Goal: Task Accomplishment & Management: Manage account settings

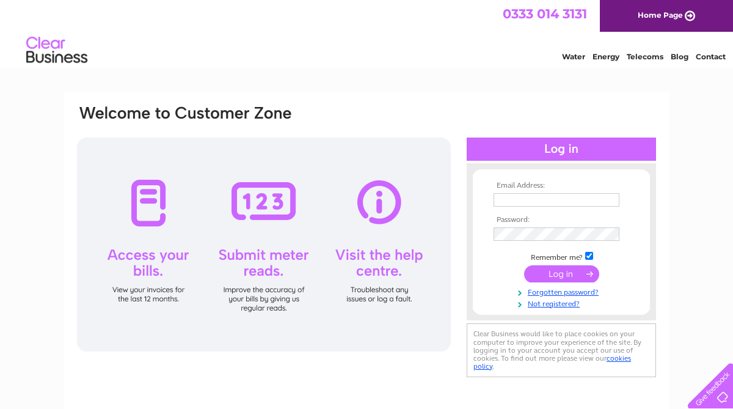
type input "[EMAIL_ADDRESS][DOMAIN_NAME]"
click at [560, 274] on input "submit" at bounding box center [561, 273] width 75 height 17
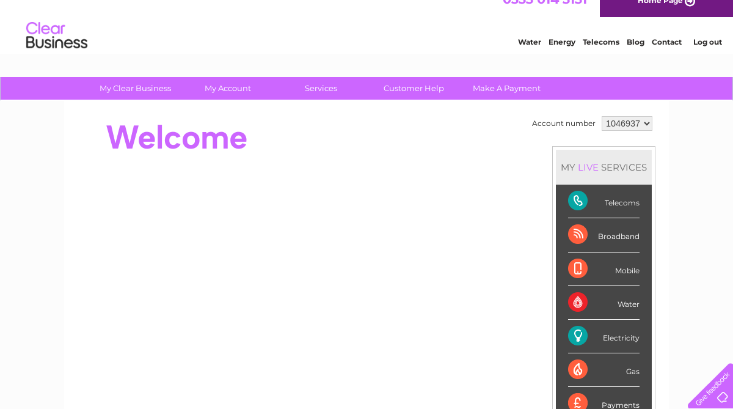
scroll to position [18, 0]
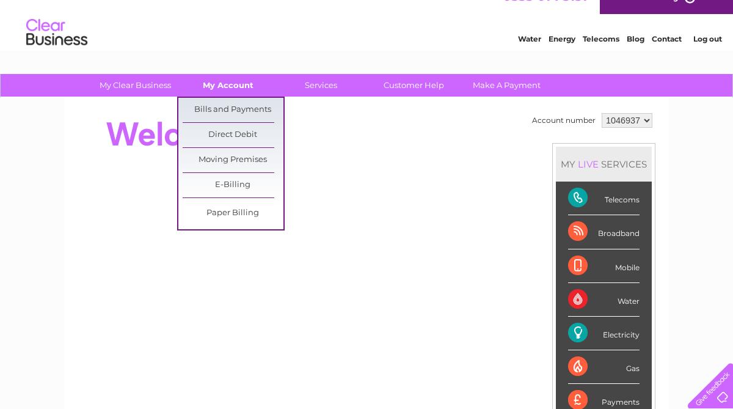
click at [239, 89] on link "My Account" at bounding box center [228, 85] width 101 height 23
click at [232, 107] on link "Bills and Payments" at bounding box center [233, 110] width 101 height 24
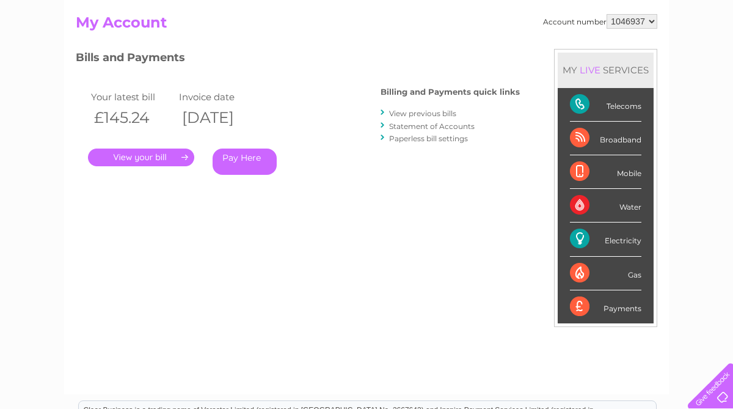
scroll to position [127, 0]
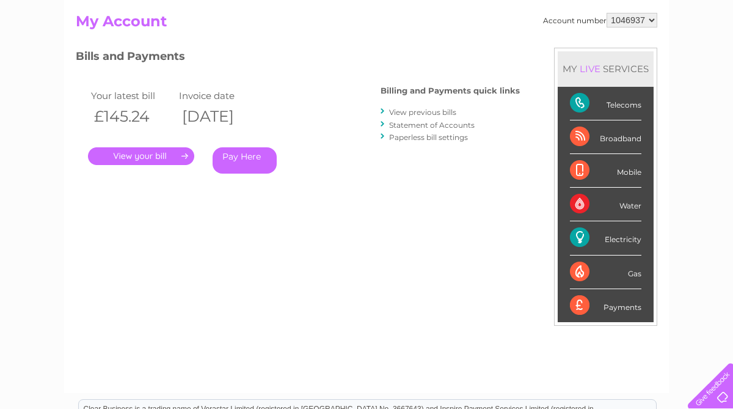
click at [146, 156] on link "." at bounding box center [141, 156] width 106 height 18
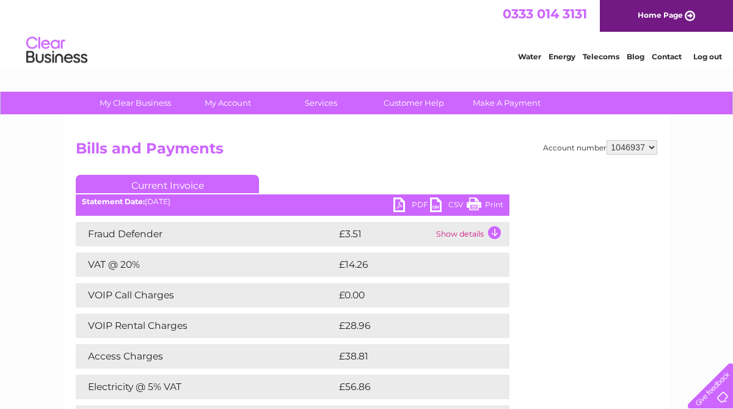
click at [401, 205] on link "PDF" at bounding box center [411, 206] width 37 height 18
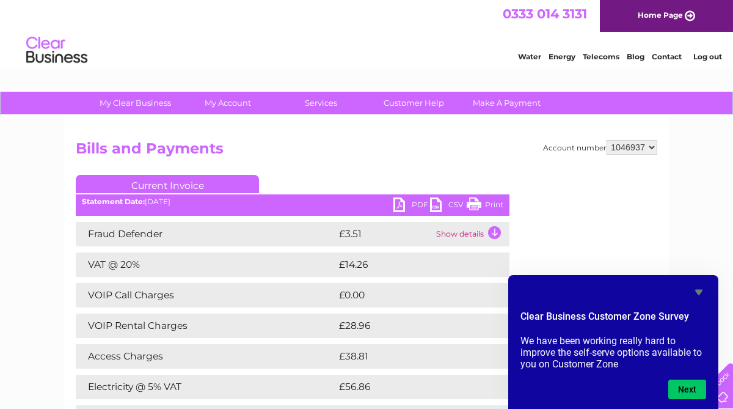
click at [475, 202] on link "Print" at bounding box center [485, 206] width 37 height 18
click at [707, 57] on link "Log out" at bounding box center [707, 56] width 29 height 9
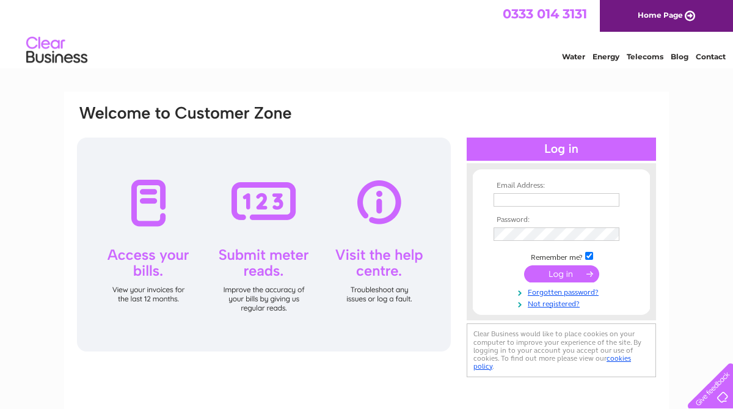
type input "[EMAIL_ADDRESS][DOMAIN_NAME]"
click at [556, 275] on input "submit" at bounding box center [561, 273] width 75 height 17
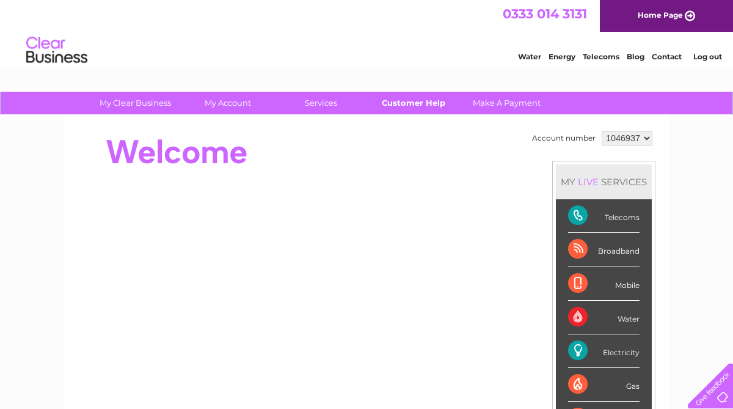
click at [422, 101] on link "Customer Help" at bounding box center [413, 103] width 101 height 23
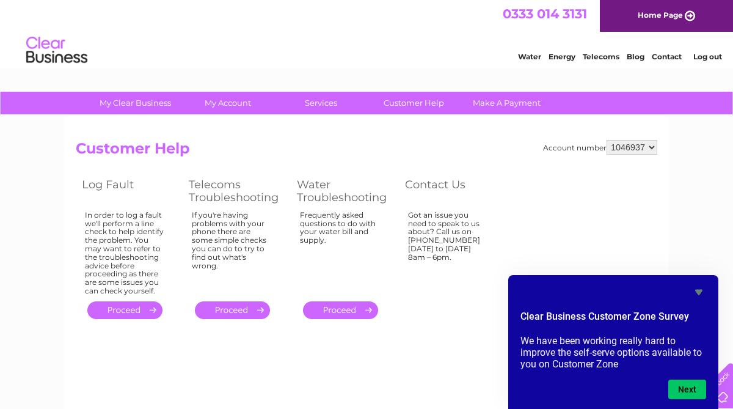
click at [711, 55] on link "Log out" at bounding box center [707, 56] width 29 height 9
